Goal: Task Accomplishment & Management: Complete application form

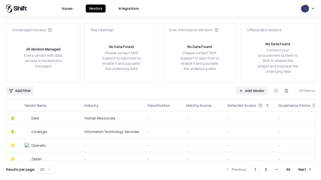
click at [251, 91] on link "Add Vendor" at bounding box center [251, 90] width 31 height 9
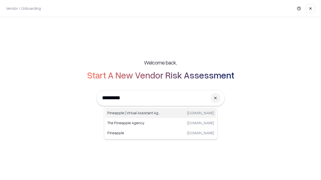
click at [161, 113] on div "Pineapple | Virtual Assistant Agency [DOMAIN_NAME]" at bounding box center [160, 113] width 111 height 10
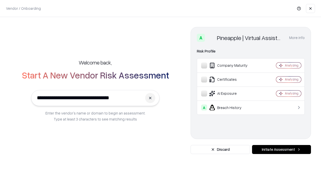
type input "**********"
click at [281, 150] on button "Initiate Assessment" at bounding box center [281, 149] width 59 height 9
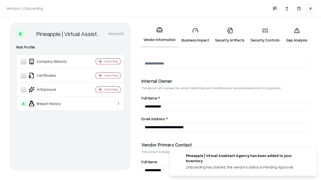
scroll to position [260, 0]
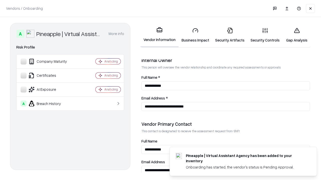
click at [195, 35] on link "Business Impact" at bounding box center [195, 35] width 34 height 23
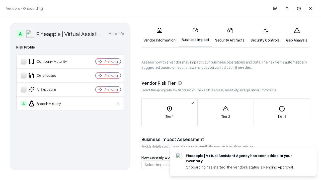
click at [296, 35] on link "Gap Analysis" at bounding box center [296, 35] width 28 height 23
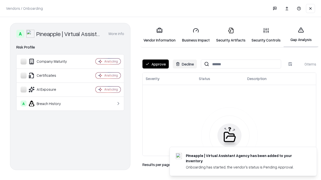
click at [155, 64] on button "Approve" at bounding box center [155, 64] width 26 height 9
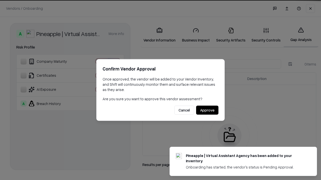
click at [207, 110] on button "Approve" at bounding box center [207, 110] width 22 height 9
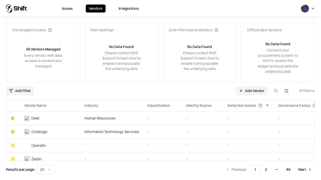
type input "**********"
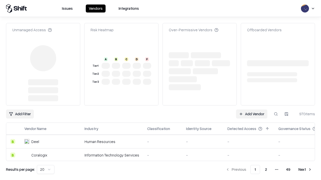
click at [251, 110] on link "Add Vendor" at bounding box center [251, 114] width 31 height 9
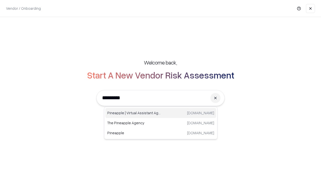
click at [161, 113] on div "Pineapple | Virtual Assistant Agency [DOMAIN_NAME]" at bounding box center [160, 113] width 111 height 10
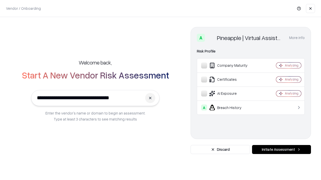
type input "**********"
click at [281, 150] on button "Initiate Assessment" at bounding box center [281, 149] width 59 height 9
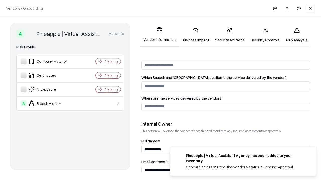
scroll to position [260, 0]
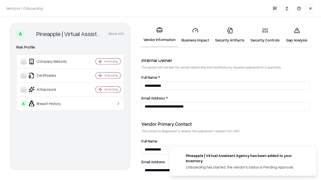
click at [296, 35] on link "Gap Analysis" at bounding box center [296, 35] width 28 height 23
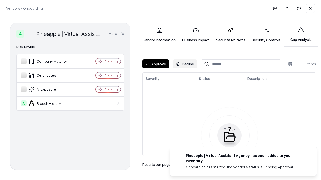
click at [155, 64] on button "Approve" at bounding box center [155, 64] width 26 height 9
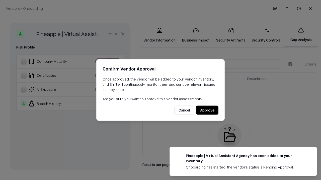
click at [207, 110] on button "Approve" at bounding box center [207, 110] width 22 height 9
